Goal: Task Accomplishment & Management: Manage account settings

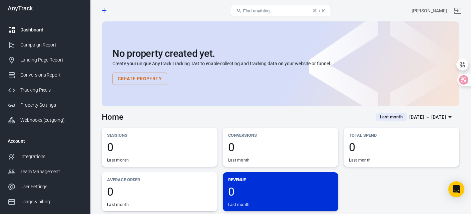
click at [25, 28] on div "Dashboard" at bounding box center [51, 29] width 62 height 7
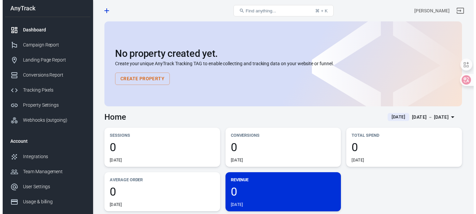
scroll to position [33, 0]
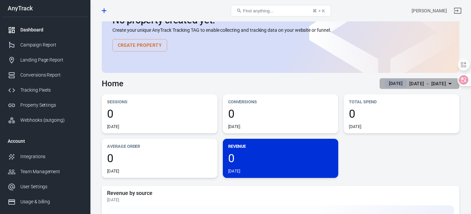
click at [411, 85] on div "[DATE] － [DATE]" at bounding box center [427, 83] width 37 height 8
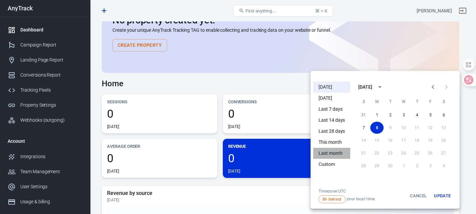
click at [324, 154] on li "Last month" at bounding box center [331, 152] width 37 height 11
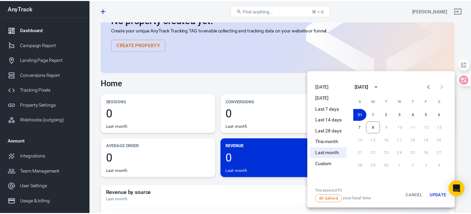
scroll to position [0, 0]
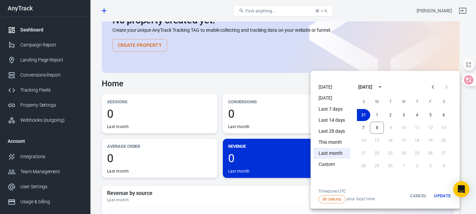
click at [248, 66] on div at bounding box center [238, 107] width 476 height 214
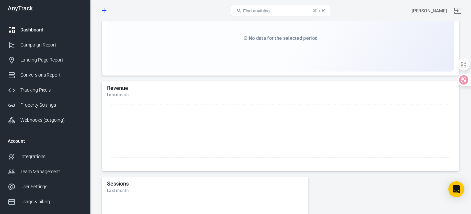
click at [35, 28] on div "Dashboard" at bounding box center [51, 29] width 62 height 7
click at [32, 44] on div "Campaign Report" at bounding box center [51, 44] width 62 height 7
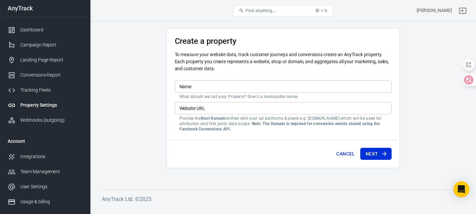
click at [215, 88] on input "Name" at bounding box center [283, 86] width 217 height 12
drag, startPoint x: 151, startPoint y: 90, endPoint x: 188, endPoint y: 100, distance: 38.0
click at [151, 90] on main "Create a property To measure your website data, track customer journeys and con…" at bounding box center [283, 103] width 363 height 150
click at [214, 104] on input "Website URL" at bounding box center [283, 108] width 217 height 12
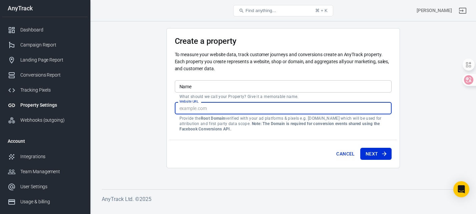
click at [214, 104] on input "Website URL" at bounding box center [283, 108] width 217 height 12
click at [346, 157] on button "Cancel" at bounding box center [346, 153] width 24 height 12
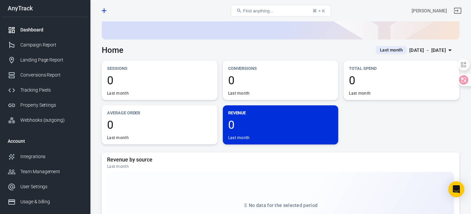
click at [262, 133] on div "0 Last month" at bounding box center [280, 129] width 105 height 21
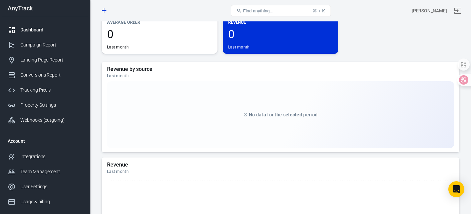
scroll to position [167, 0]
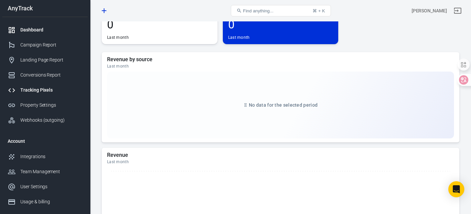
click at [33, 88] on div "Tracking Pixels" at bounding box center [51, 89] width 62 height 7
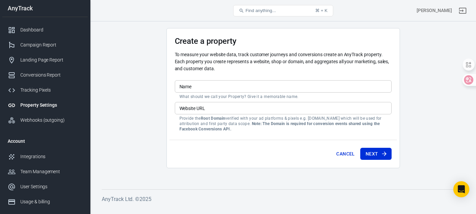
click at [26, 108] on div "Property Settings" at bounding box center [51, 104] width 62 height 7
click at [49, 105] on div "Property Settings" at bounding box center [51, 104] width 62 height 7
click at [35, 121] on div "Webhooks (outgoing)" at bounding box center [51, 119] width 62 height 7
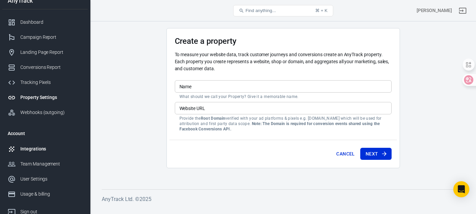
scroll to position [50, 0]
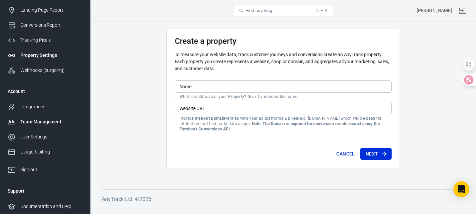
click at [38, 128] on link "Team Management" at bounding box center [44, 121] width 85 height 15
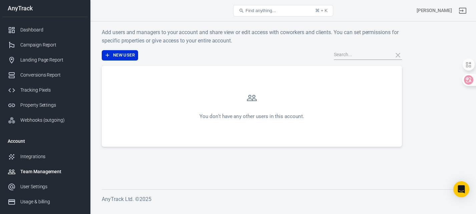
scroll to position [33, 0]
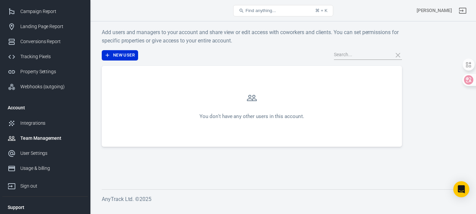
click at [33, 135] on div "Team Management" at bounding box center [51, 137] width 62 height 7
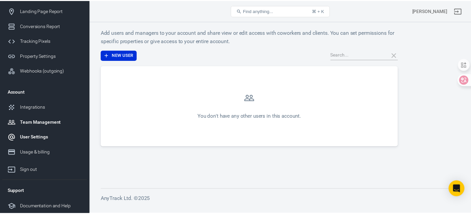
scroll to position [50, 0]
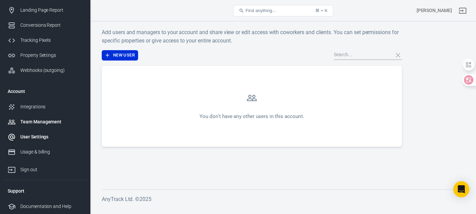
click at [36, 135] on div "User Settings" at bounding box center [51, 136] width 62 height 7
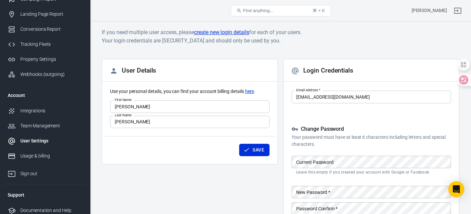
scroll to position [50, 0]
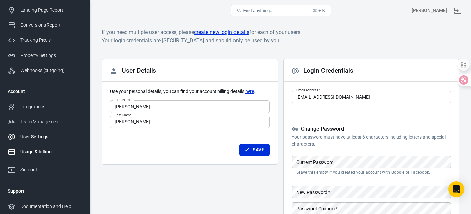
click at [30, 150] on div "Usage & billing" at bounding box center [51, 151] width 62 height 7
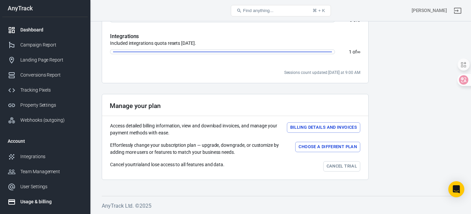
click at [29, 26] on link "Dashboard" at bounding box center [44, 29] width 85 height 15
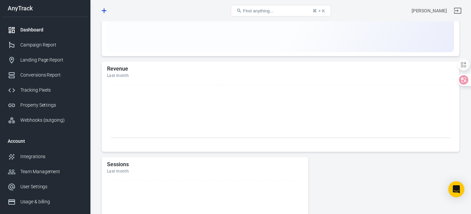
click at [40, 34] on link "Dashboard" at bounding box center [44, 29] width 85 height 15
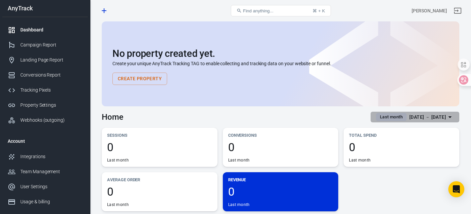
click at [409, 120] on div "[DATE] － [DATE]" at bounding box center [427, 117] width 37 height 8
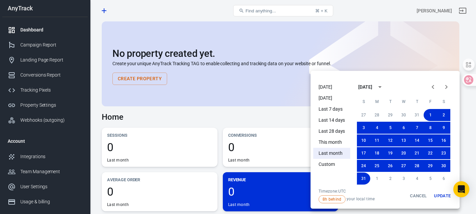
click at [331, 170] on ul "[DATE] [DATE] Last 7 days Last 14 days Last 28 days This month Last month Custom" at bounding box center [331, 133] width 37 height 109
click at [388, 189] on div "Timezone: UTC 8h behind your local time Cancel Update" at bounding box center [385, 195] width 144 height 15
click at [372, 87] on div "[DATE]" at bounding box center [365, 86] width 14 height 7
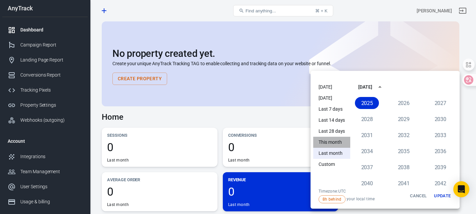
click at [328, 140] on li "This month" at bounding box center [331, 141] width 37 height 11
click at [328, 154] on li "Last month" at bounding box center [331, 152] width 37 height 11
click at [329, 165] on li "Custom" at bounding box center [331, 163] width 37 height 11
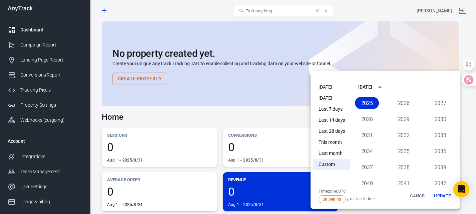
click at [249, 202] on div at bounding box center [238, 107] width 476 height 214
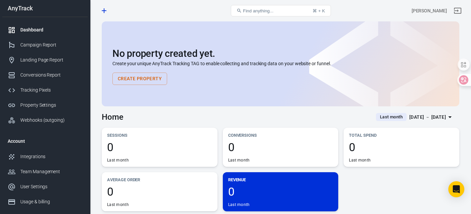
click at [243, 210] on div "Revenue 0 Last month" at bounding box center [281, 191] width 116 height 39
click at [245, 204] on div "Last month" at bounding box center [239, 204] width 22 height 5
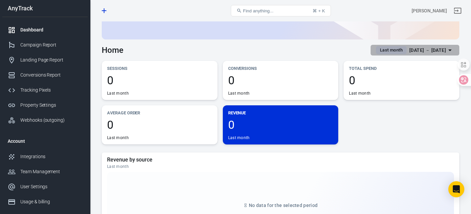
click at [443, 50] on div "[DATE] － [DATE]" at bounding box center [427, 50] width 37 height 8
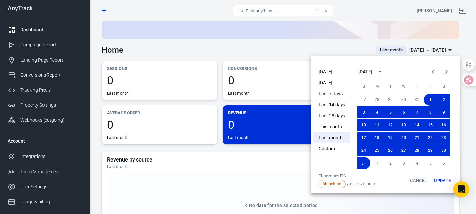
click at [384, 73] on icon "calendar view is open, switch to year view" at bounding box center [380, 71] width 8 height 8
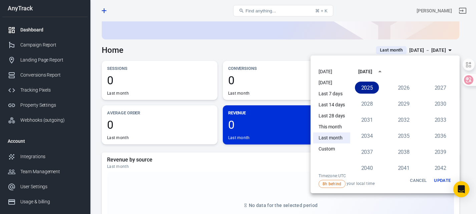
click at [366, 85] on button "2025" at bounding box center [367, 87] width 24 height 12
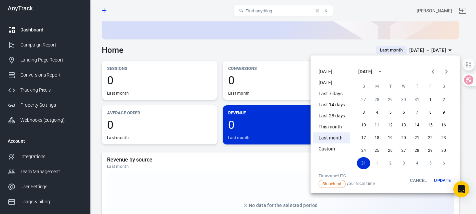
click at [384, 72] on icon "calendar view is open, switch to year view" at bounding box center [380, 71] width 8 height 8
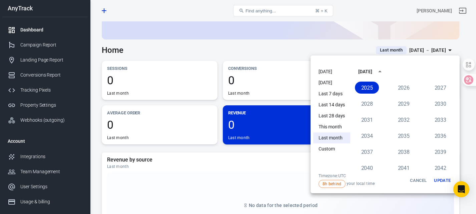
click at [372, 71] on div "[DATE]" at bounding box center [365, 71] width 14 height 7
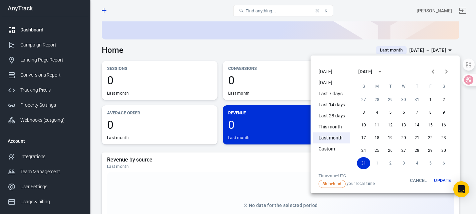
click at [372, 71] on div "[DATE]" at bounding box center [365, 71] width 14 height 7
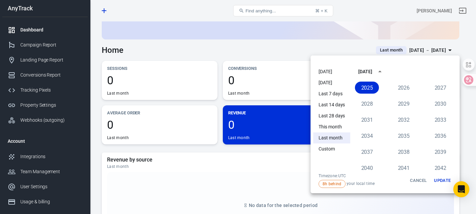
click at [372, 71] on div "[DATE]" at bounding box center [365, 71] width 14 height 7
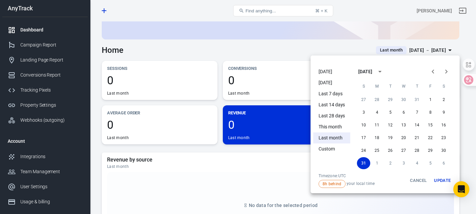
click at [434, 70] on icon "Previous month" at bounding box center [433, 71] width 2 height 4
click at [364, 100] on button "1" at bounding box center [363, 99] width 13 height 12
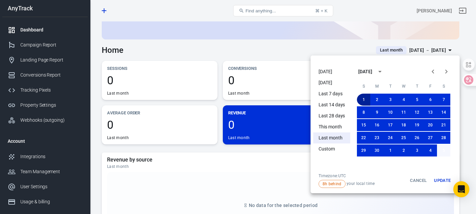
click at [446, 149] on button "5" at bounding box center [443, 150] width 13 height 12
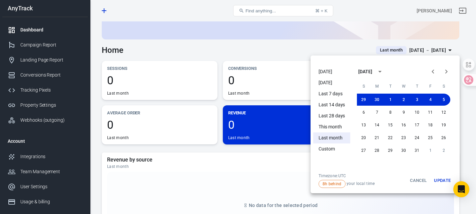
click at [446, 149] on button "2" at bounding box center [443, 150] width 13 height 12
click at [371, 139] on button "18" at bounding box center [376, 137] width 13 height 12
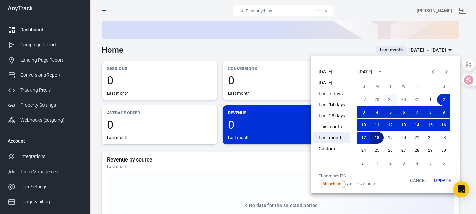
click at [394, 96] on button "29" at bounding box center [390, 99] width 13 height 12
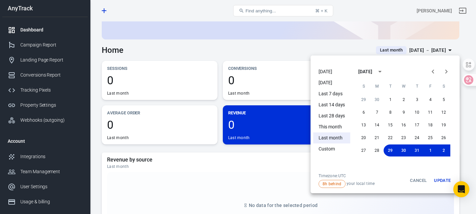
click at [332, 36] on div at bounding box center [238, 107] width 476 height 214
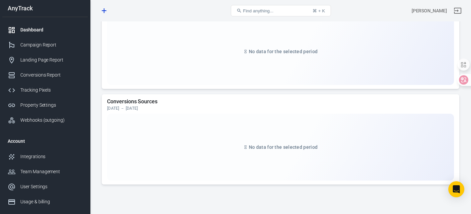
scroll to position [750, 0]
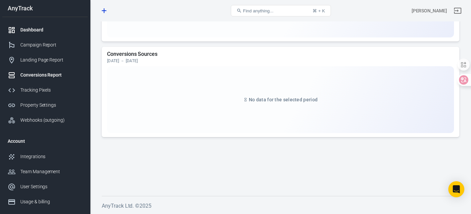
click at [44, 79] on link "Conversions Report" at bounding box center [44, 74] width 85 height 15
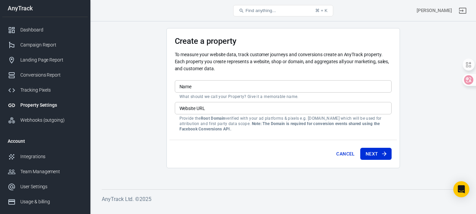
click at [230, 82] on input "Name" at bounding box center [283, 86] width 217 height 12
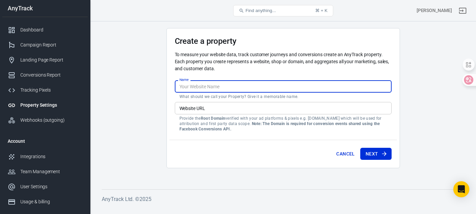
click at [235, 69] on p "To measure your website data, track customer journeys and conversions create an…" at bounding box center [283, 61] width 217 height 21
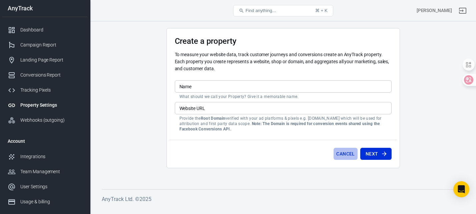
click at [346, 154] on button "Cancel" at bounding box center [346, 153] width 24 height 12
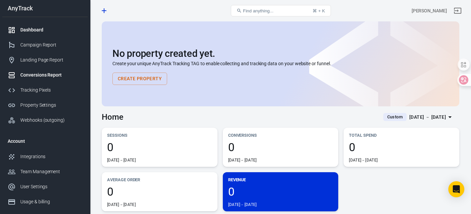
click at [51, 77] on div "Conversions Report" at bounding box center [51, 74] width 62 height 7
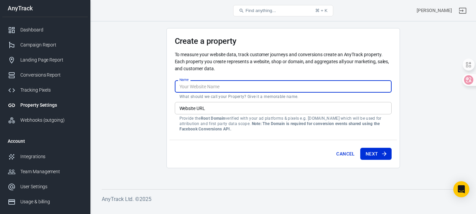
click at [215, 88] on input "Name" at bounding box center [283, 86] width 217 height 12
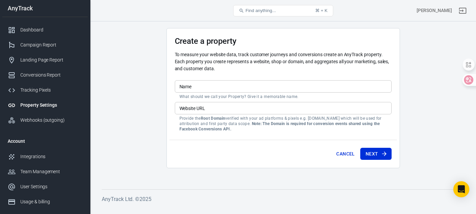
click at [218, 69] on p "To measure your website data, track customer journeys and conversions create an…" at bounding box center [283, 61] width 217 height 21
click at [213, 88] on input "Name" at bounding box center [283, 86] width 217 height 12
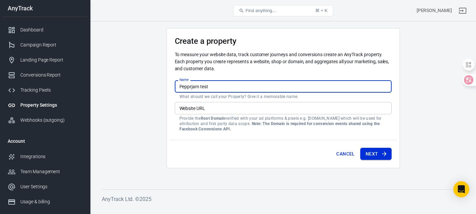
type input "Pepprjam test"
click at [374, 150] on button "Next" at bounding box center [375, 153] width 31 height 12
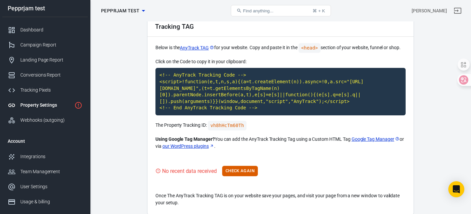
scroll to position [33, 0]
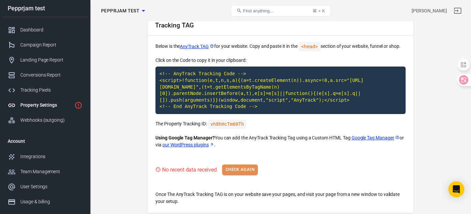
click at [239, 173] on button "Check Again" at bounding box center [240, 169] width 36 height 10
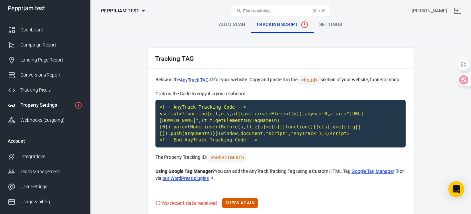
scroll to position [0, 0]
click at [330, 27] on link "Settings" at bounding box center [331, 25] width 34 height 16
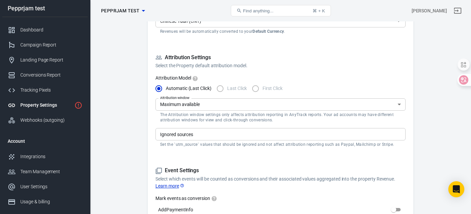
scroll to position [167, 0]
click at [235, 133] on input "Ignored sources" at bounding box center [279, 133] width 245 height 8
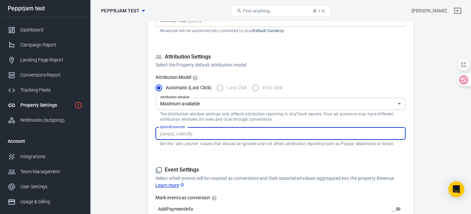
click at [244, 133] on input "Ignored sources" at bounding box center [279, 133] width 245 height 8
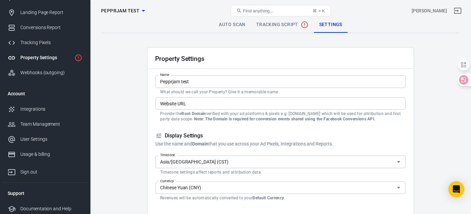
scroll to position [50, 0]
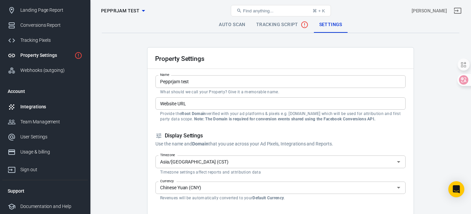
click at [36, 111] on link "Integrations" at bounding box center [44, 106] width 85 height 15
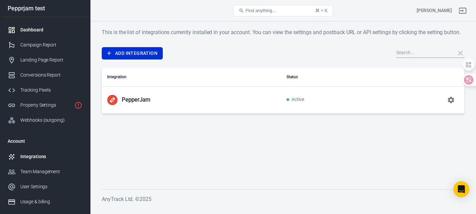
click at [29, 30] on div "Dashboard" at bounding box center [51, 29] width 62 height 7
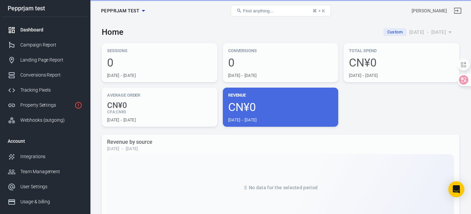
click at [32, 9] on div "Pepprjam test" at bounding box center [44, 8] width 85 height 6
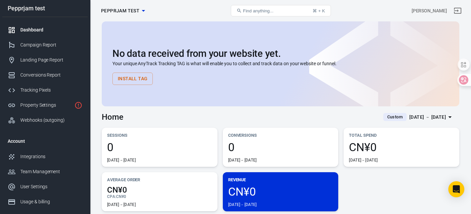
scroll to position [33, 0]
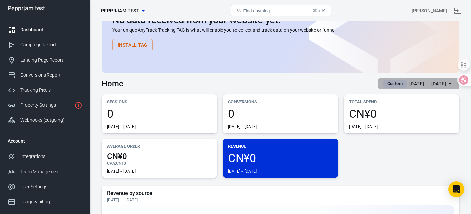
click at [418, 85] on div "[DATE] － [DATE]" at bounding box center [427, 83] width 37 height 8
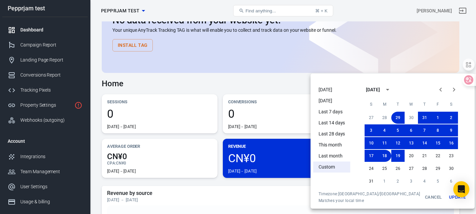
click at [216, 98] on div at bounding box center [238, 107] width 476 height 214
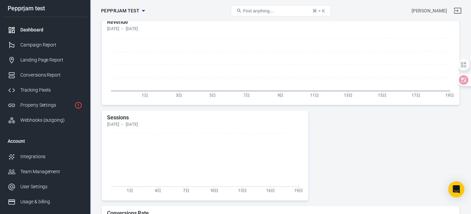
scroll to position [300, 0]
click at [194, 57] on icon "1日 3日 5日 7日 9日 11日 13日 15日 17日 19日" at bounding box center [280, 66] width 347 height 67
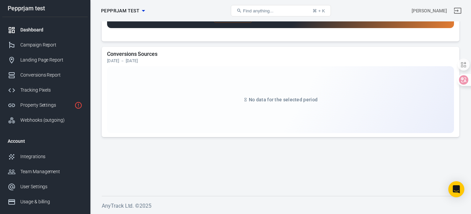
scroll to position [657, 0]
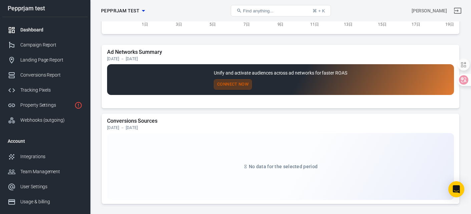
click at [229, 82] on button "Connect Now" at bounding box center [233, 84] width 38 height 10
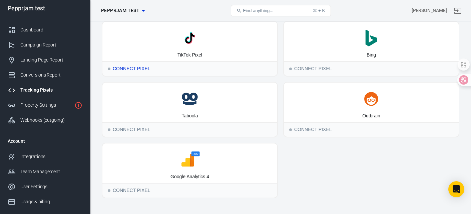
scroll to position [94, 0]
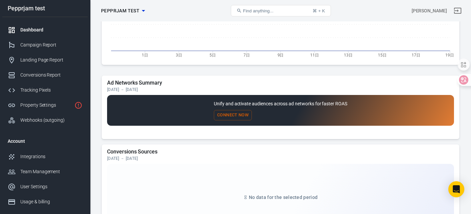
scroll to position [690, 0]
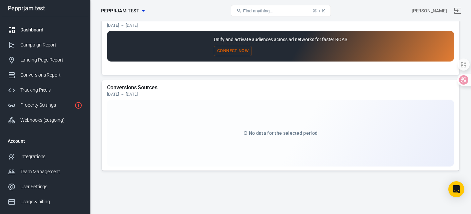
click at [241, 124] on div "No data for the selected period" at bounding box center [280, 132] width 347 height 67
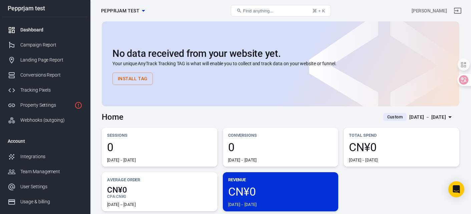
scroll to position [0, 0]
click at [433, 116] on div "[DATE] － [DATE]" at bounding box center [427, 117] width 37 height 8
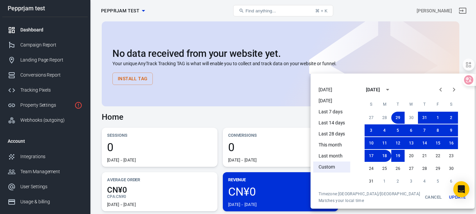
click at [263, 86] on div at bounding box center [238, 107] width 476 height 214
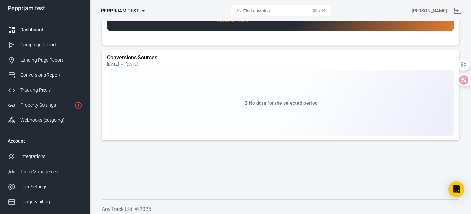
scroll to position [723, 0]
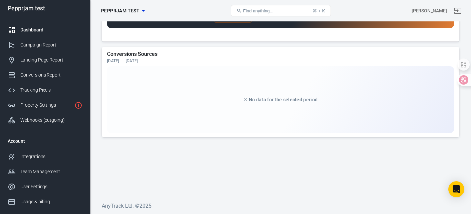
click at [49, 12] on div "Pepprjam test" at bounding box center [44, 8] width 85 height 17
click at [38, 10] on div "Pepprjam test" at bounding box center [44, 8] width 85 height 6
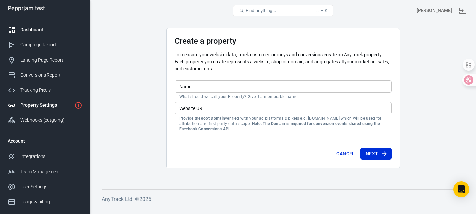
click at [30, 28] on div "Dashboard" at bounding box center [51, 29] width 62 height 7
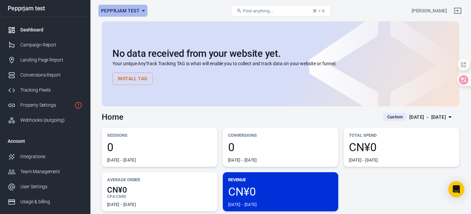
click at [145, 13] on icon "button" at bounding box center [143, 11] width 8 height 8
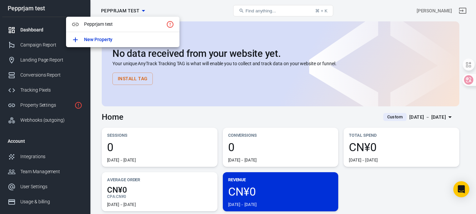
click at [264, 88] on div at bounding box center [238, 107] width 476 height 214
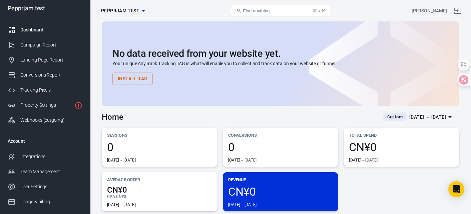
click at [142, 77] on button "Install Tag" at bounding box center [132, 78] width 40 height 12
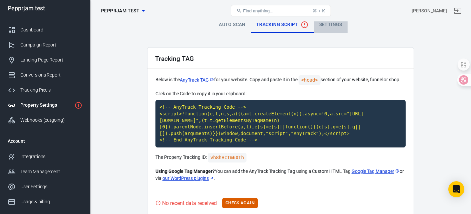
click at [327, 26] on link "Settings" at bounding box center [331, 25] width 34 height 16
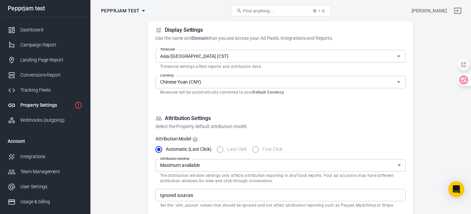
scroll to position [100, 0]
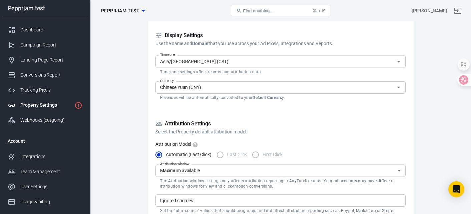
click at [295, 86] on input "Chinese Yuan (CNY)" at bounding box center [274, 87] width 235 height 8
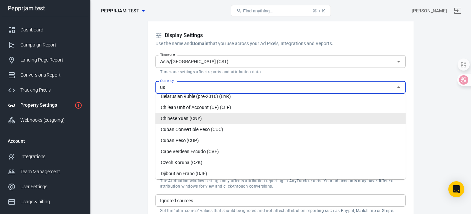
scroll to position [0, 0]
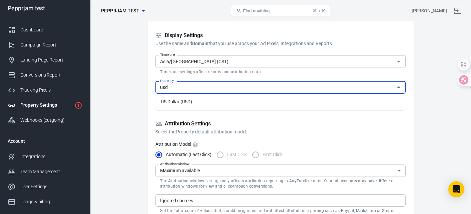
click at [222, 106] on li "US Dollar (USD)" at bounding box center [280, 101] width 250 height 11
type input "US Dollar (USD)"
click at [235, 61] on input "Asia/[GEOGRAPHIC_DATA] (CST)" at bounding box center [274, 61] width 235 height 8
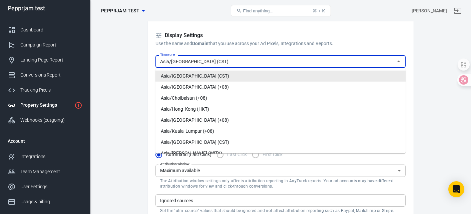
click at [235, 61] on input "Asia/[GEOGRAPHIC_DATA] (CST)" at bounding box center [274, 61] width 235 height 8
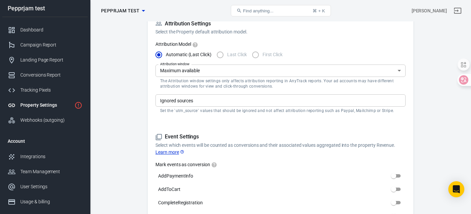
scroll to position [200, 0]
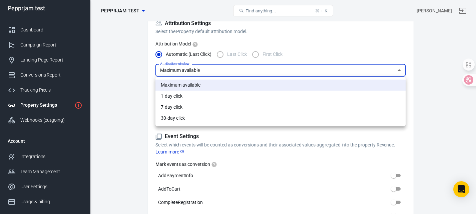
click at [241, 70] on div at bounding box center [238, 107] width 476 height 214
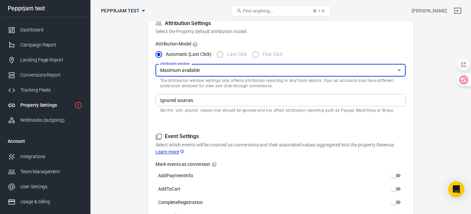
click at [224, 102] on input "Ignored sources" at bounding box center [279, 100] width 245 height 8
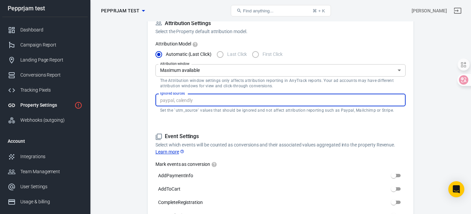
click at [224, 102] on input "Ignored sources" at bounding box center [279, 100] width 245 height 8
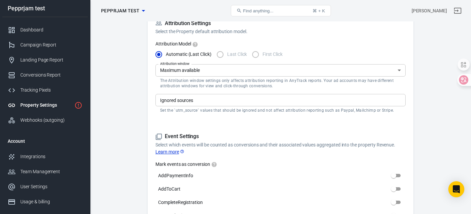
click at [151, 119] on div "Property Settings Name Pepprjam test Name What should we call your Property? Gi…" at bounding box center [280, 122] width 267 height 551
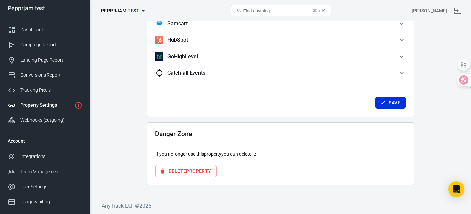
scroll to position [682, 0]
click at [394, 106] on button "Save" at bounding box center [390, 102] width 30 height 12
click at [239, 168] on div "Danger Zone If you no longer use this property you can delete it: Delete Proper…" at bounding box center [280, 153] width 267 height 63
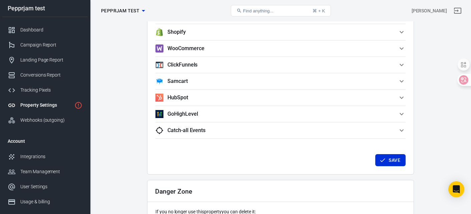
scroll to position [549, 0]
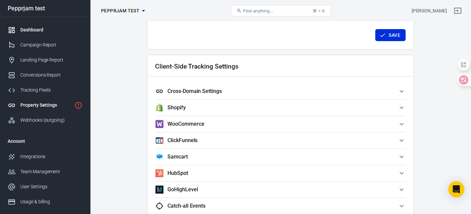
click at [50, 35] on link "Dashboard" at bounding box center [44, 29] width 85 height 15
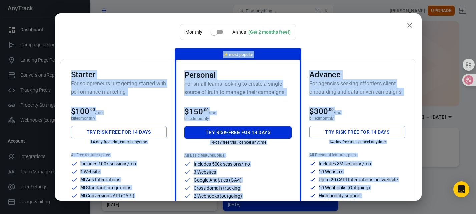
scroll to position [234, 0]
